Goal: Task Accomplishment & Management: Complete application form

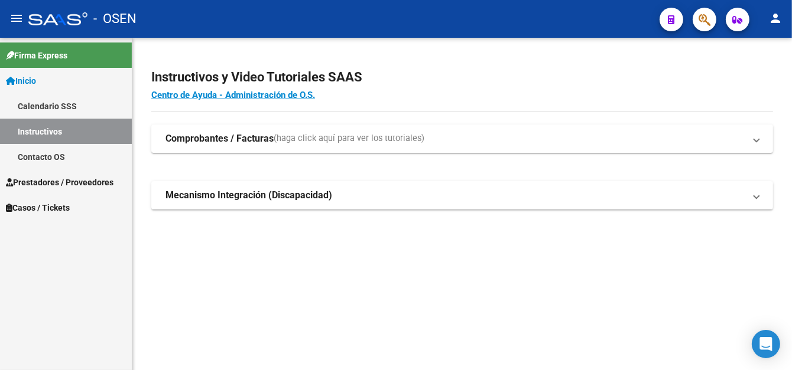
click at [54, 181] on span "Prestadores / Proveedores" at bounding box center [60, 182] width 108 height 13
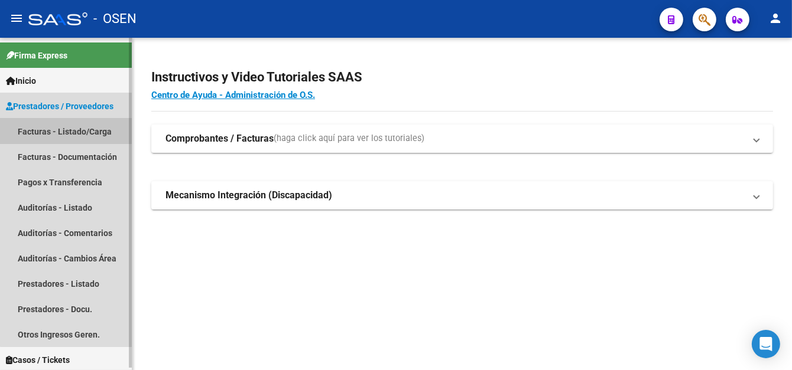
click at [84, 128] on link "Facturas - Listado/Carga" at bounding box center [66, 131] width 132 height 25
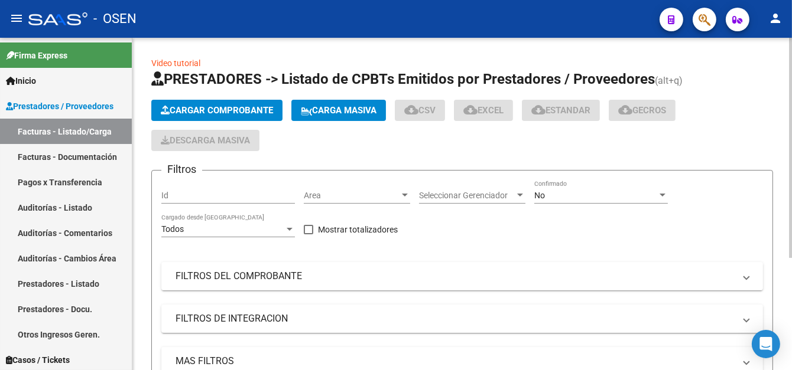
click at [238, 118] on button "Cargar Comprobante" at bounding box center [216, 110] width 131 height 21
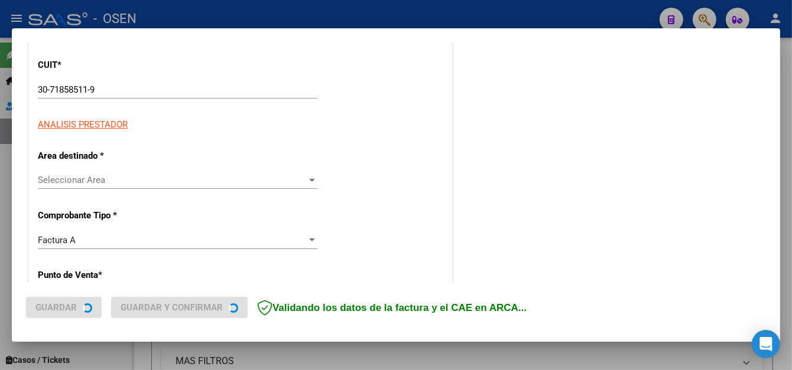
scroll to position [177, 0]
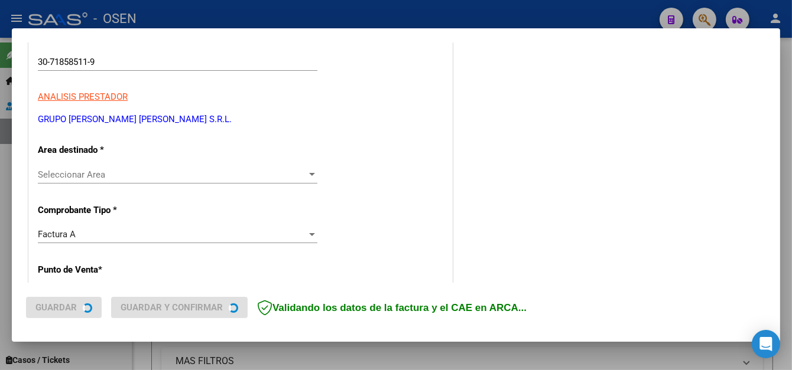
click at [89, 152] on p "Area destinado *" at bounding box center [99, 151] width 122 height 14
click at [75, 173] on span "Seleccionar Area" at bounding box center [172, 175] width 269 height 11
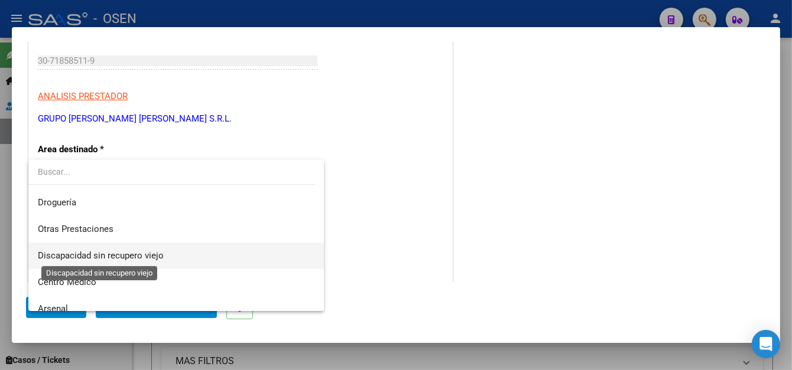
scroll to position [295, 0]
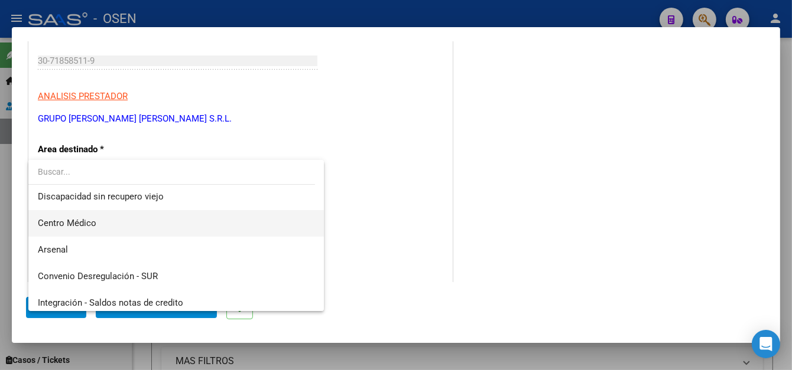
click at [84, 229] on span "Centro Médico" at bounding box center [67, 223] width 58 height 11
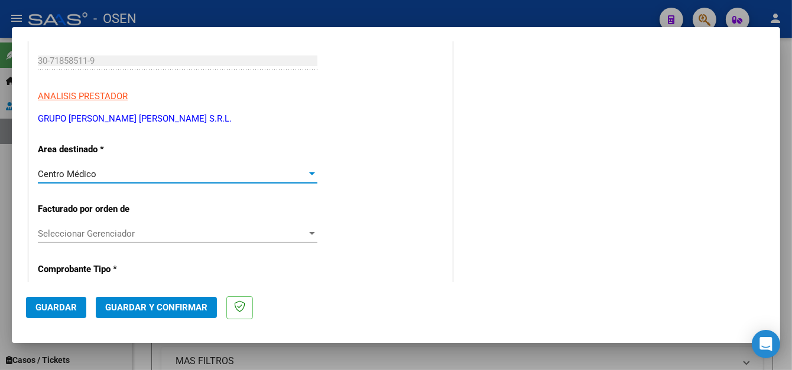
click at [55, 314] on button "Guardar" at bounding box center [56, 307] width 60 height 21
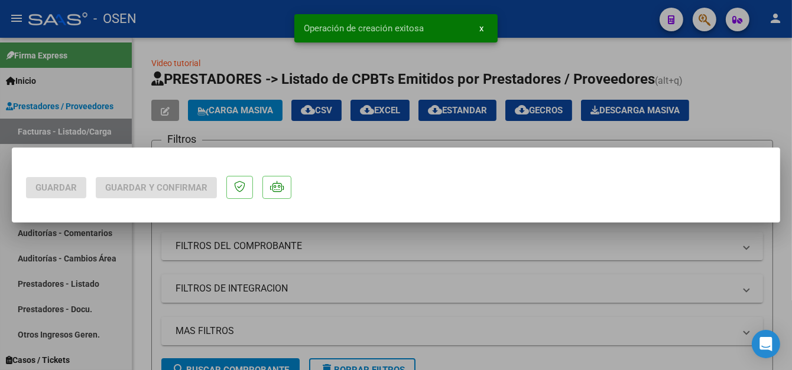
scroll to position [0, 0]
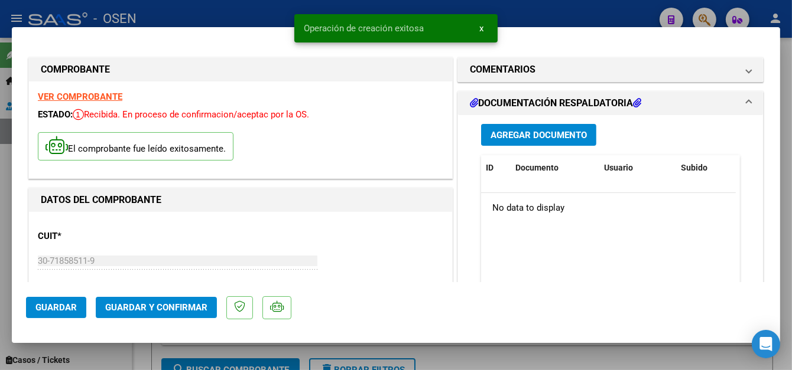
click at [237, 12] on div at bounding box center [396, 185] width 792 height 370
type input "$ 0,00"
